Goal: Task Accomplishment & Management: Manage account settings

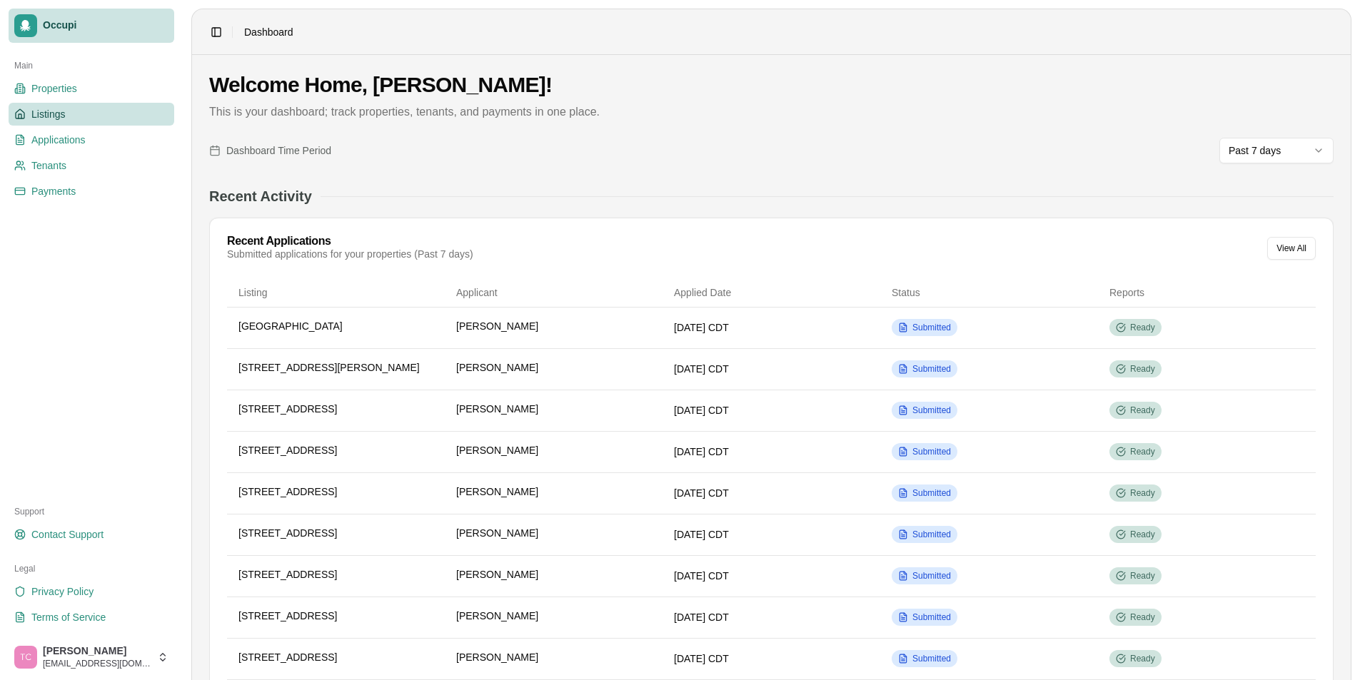
click at [44, 104] on link "Listings" at bounding box center [92, 114] width 166 height 23
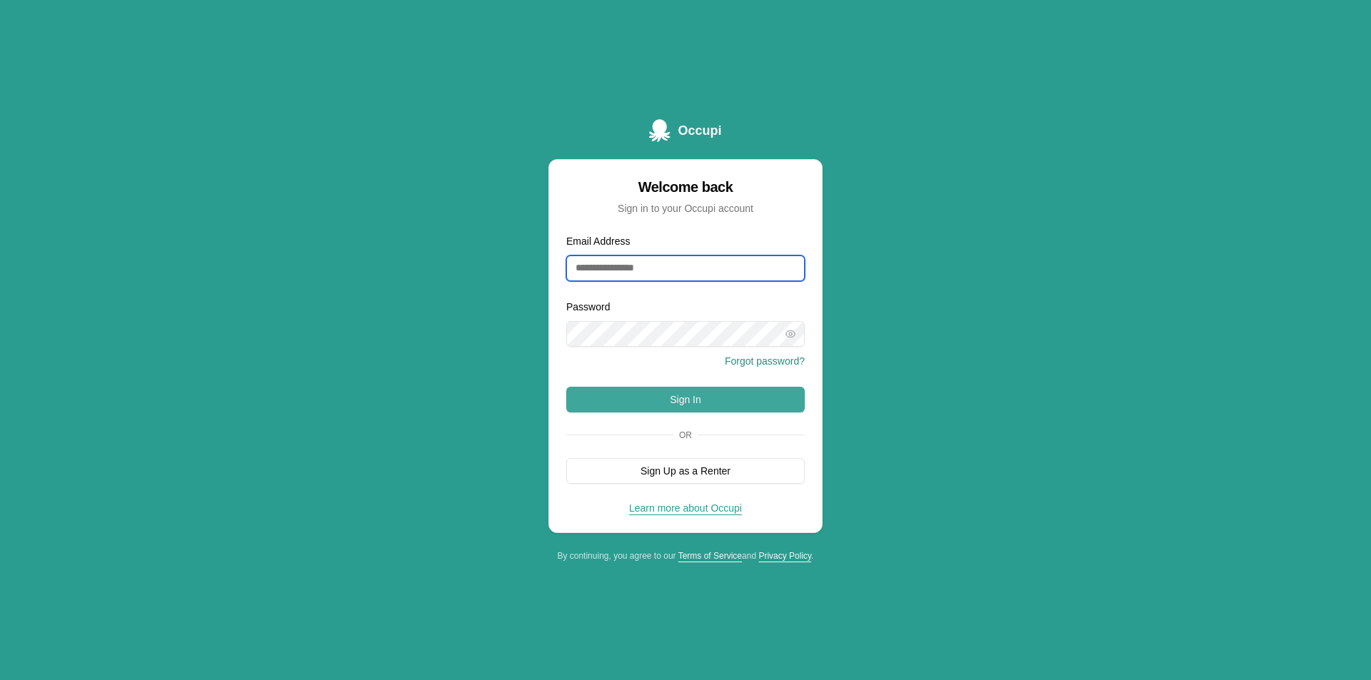
type input "**********"
click at [693, 403] on button "Sign In" at bounding box center [685, 400] width 238 height 26
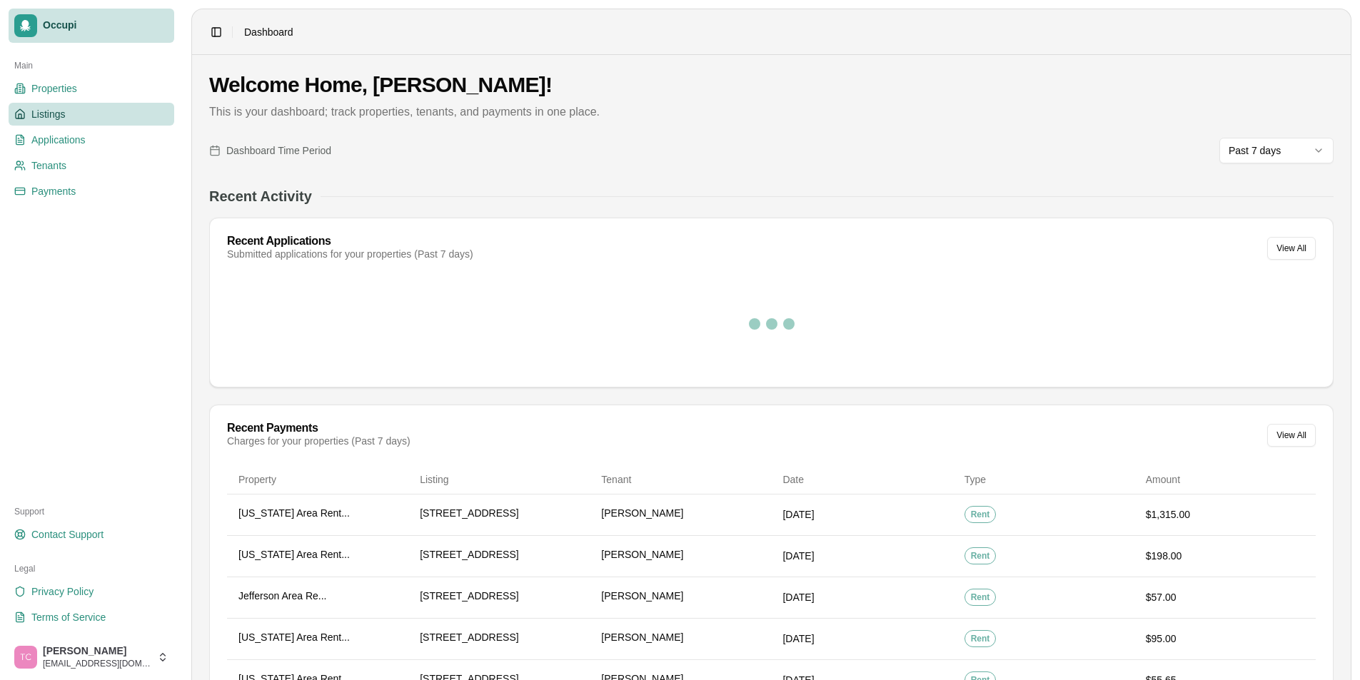
click at [52, 108] on span "Listings" at bounding box center [48, 114] width 34 height 14
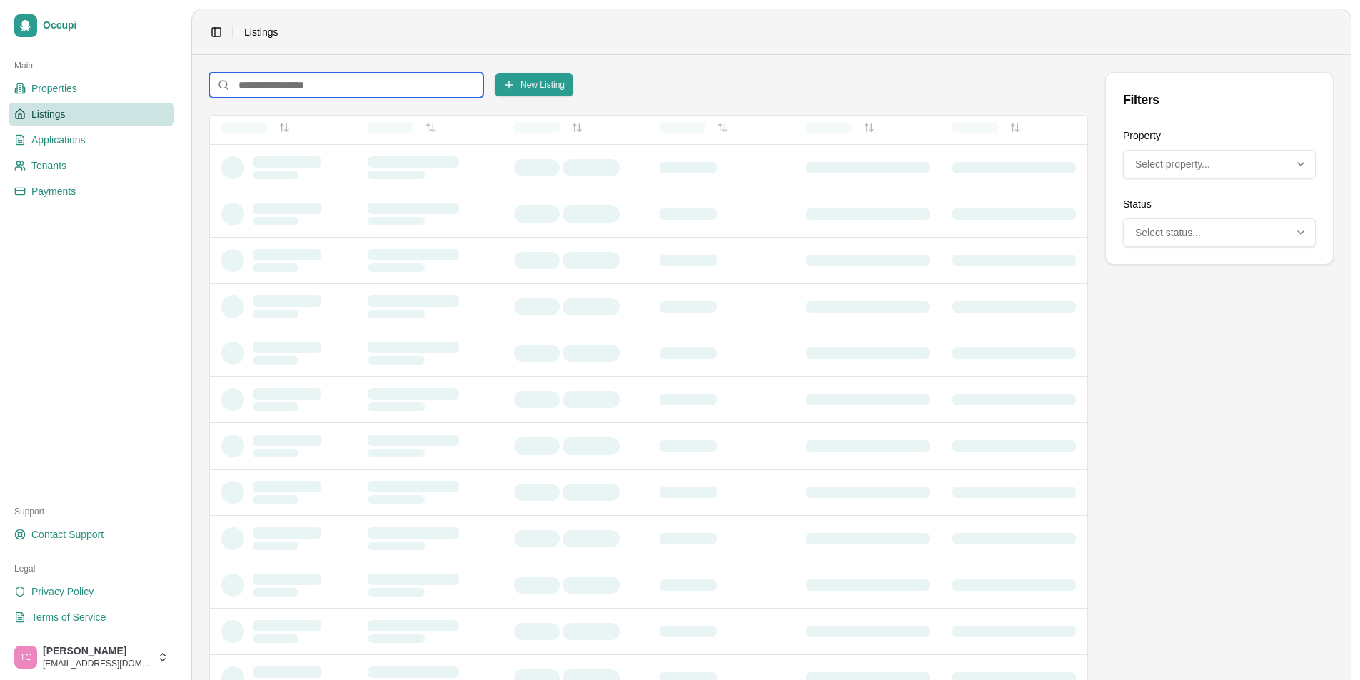
click at [254, 84] on input at bounding box center [346, 85] width 274 height 26
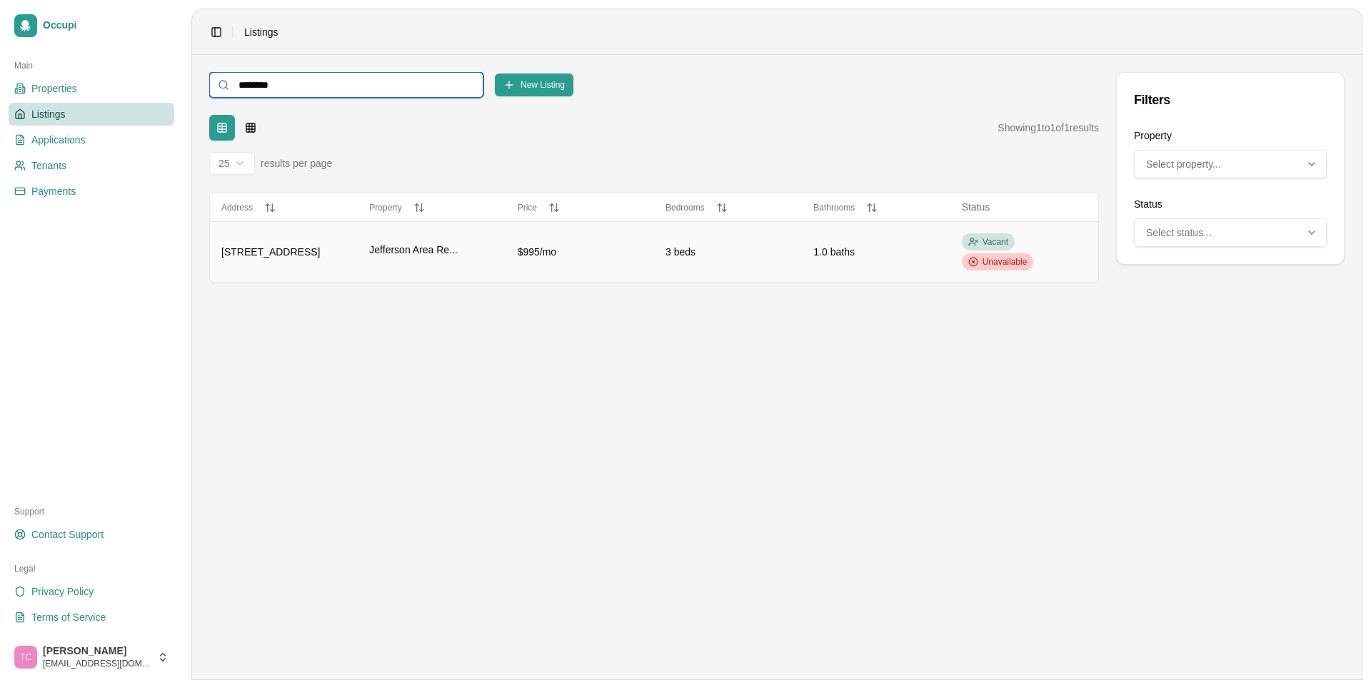
type input "********"
click at [1022, 258] on span "Unavailable" at bounding box center [1004, 261] width 45 height 11
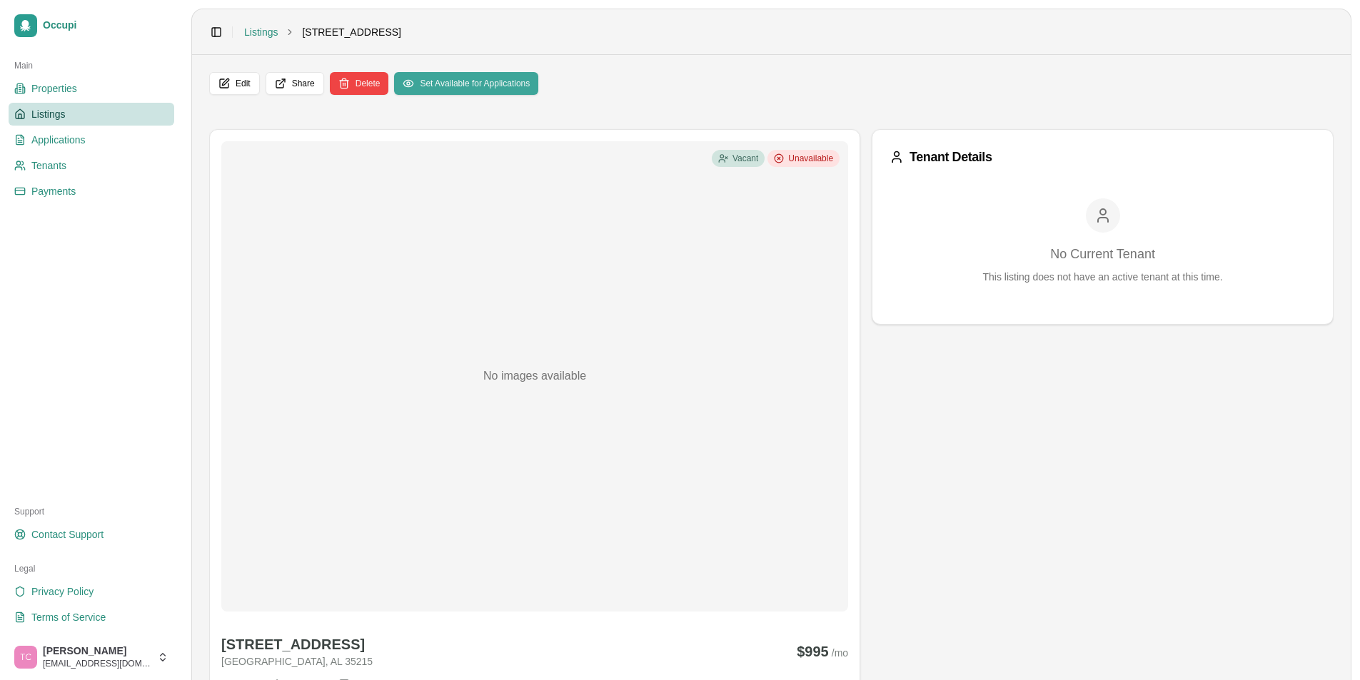
click at [468, 85] on button "Set Available for Applications" at bounding box center [466, 83] width 144 height 23
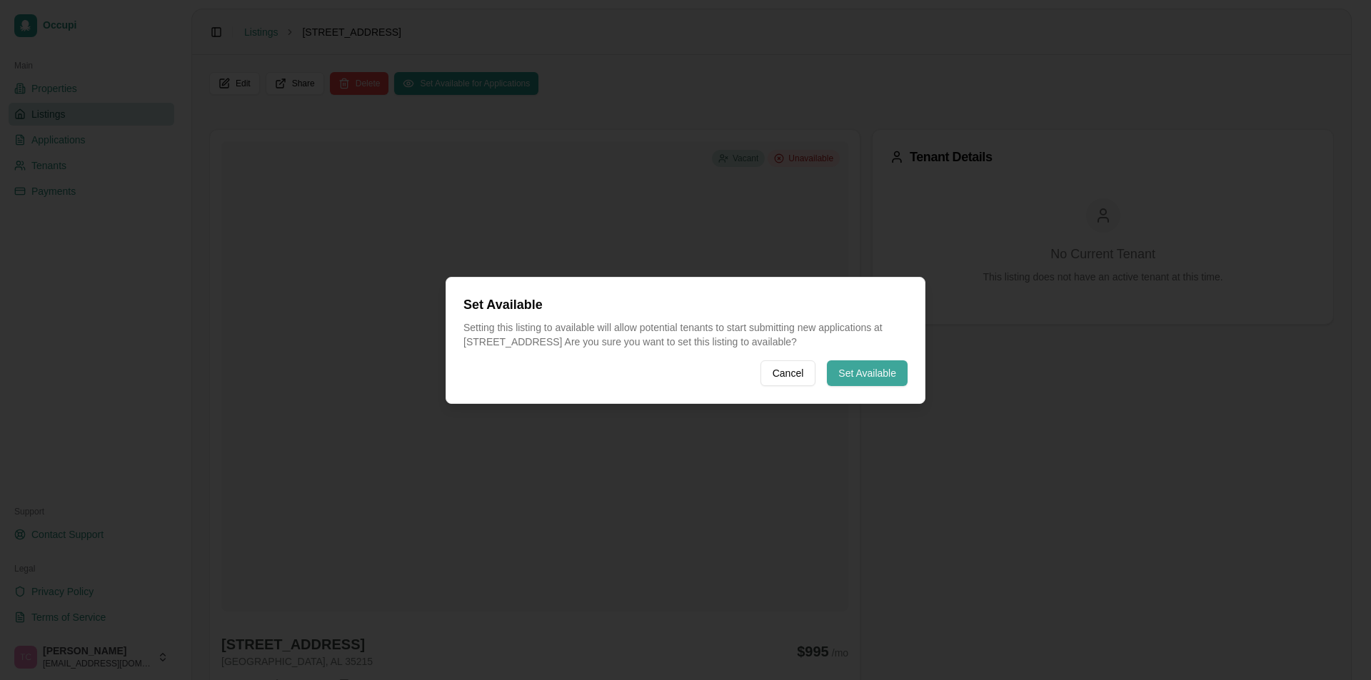
click at [847, 381] on button "Set Available" at bounding box center [867, 374] width 81 height 26
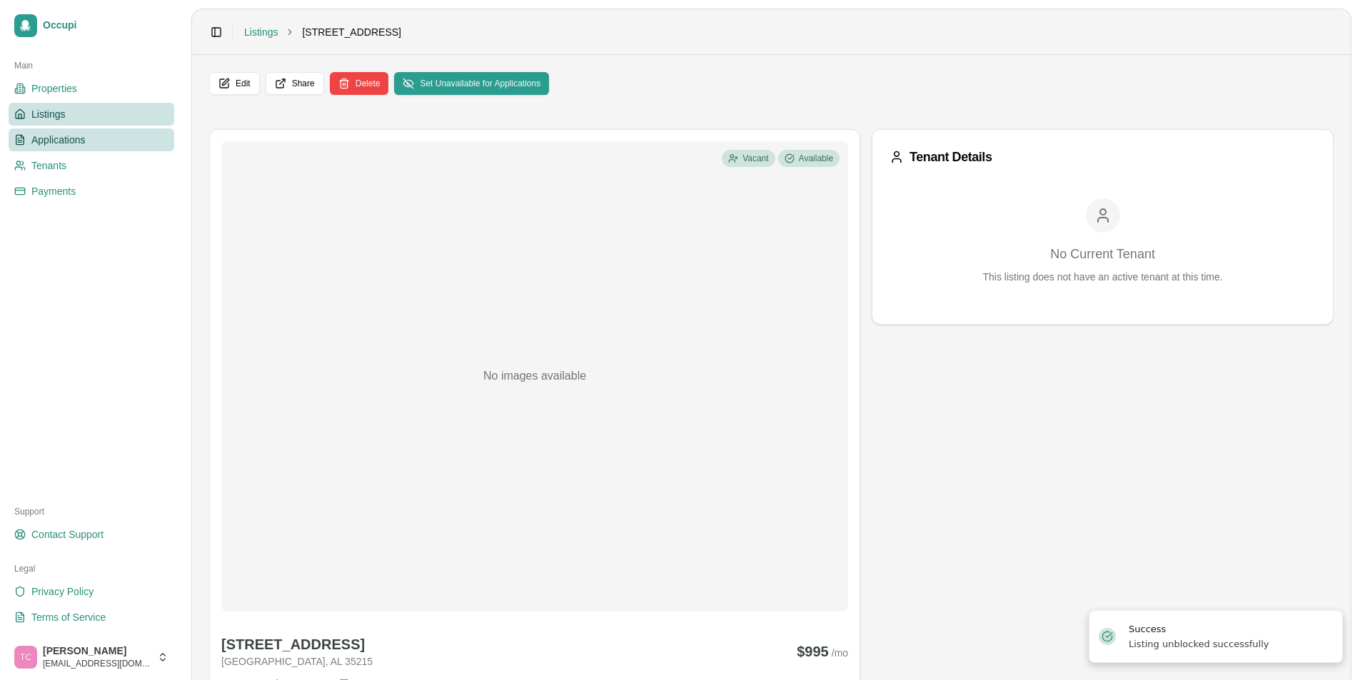
click at [61, 139] on span "Applications" at bounding box center [58, 140] width 54 height 14
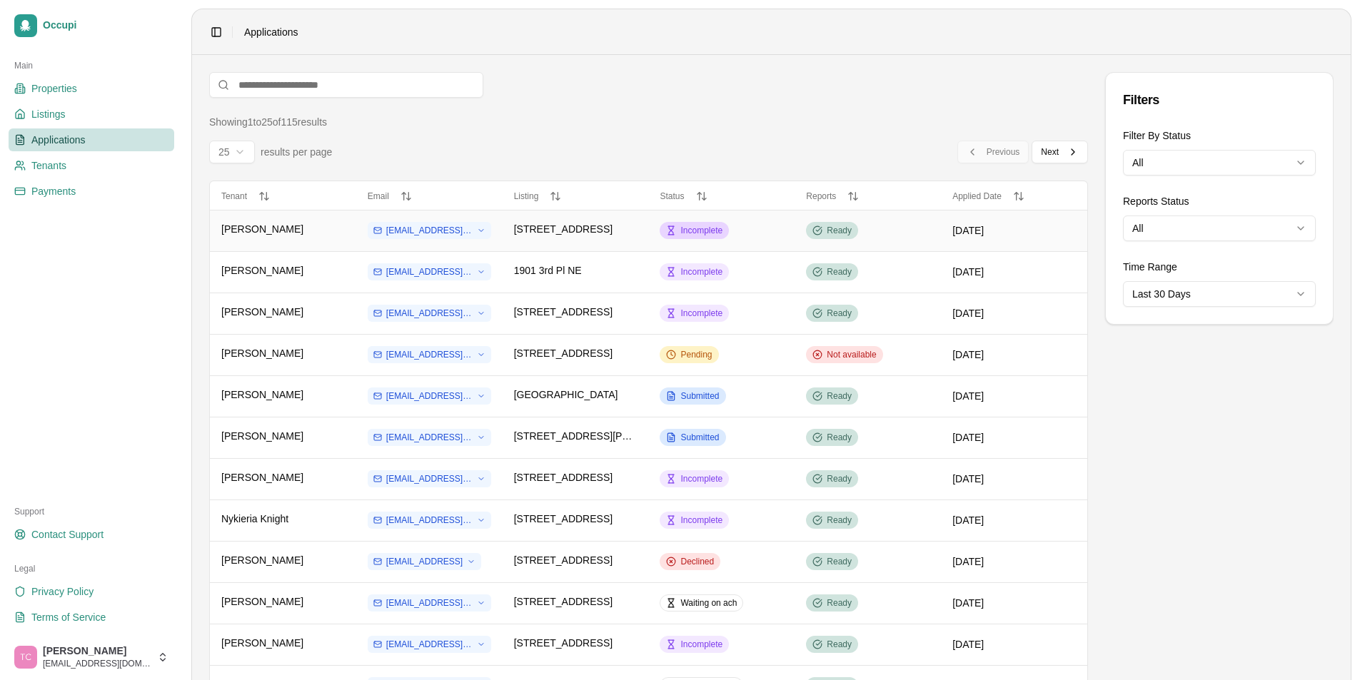
click at [716, 231] on span "Incomplete" at bounding box center [701, 230] width 42 height 11
